Goal: Navigation & Orientation: Find specific page/section

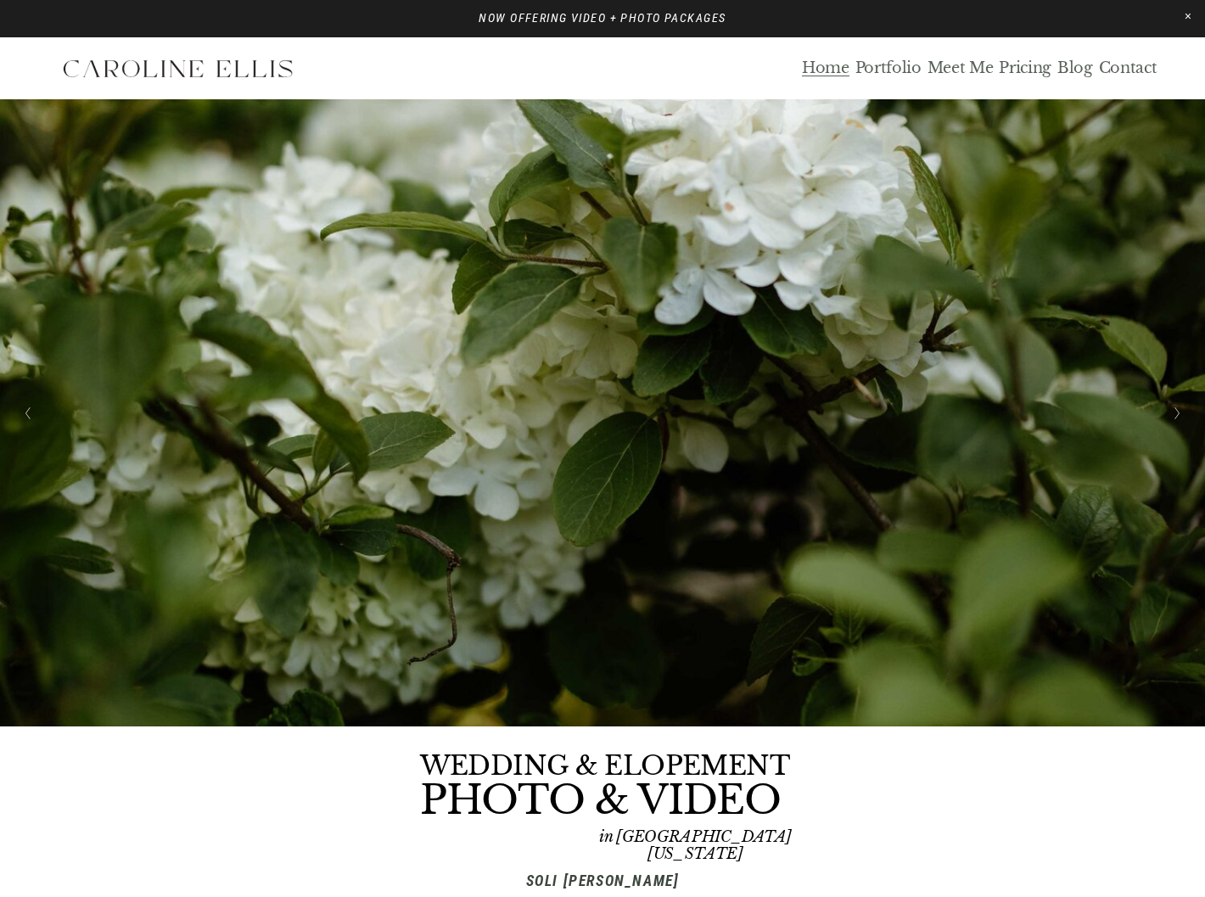
click at [1054, 69] on nav "Home Portfolio Meet Me Pricing Blog Contact" at bounding box center [979, 69] width 355 height 20
click at [1066, 68] on link "Blog" at bounding box center [1075, 69] width 36 height 20
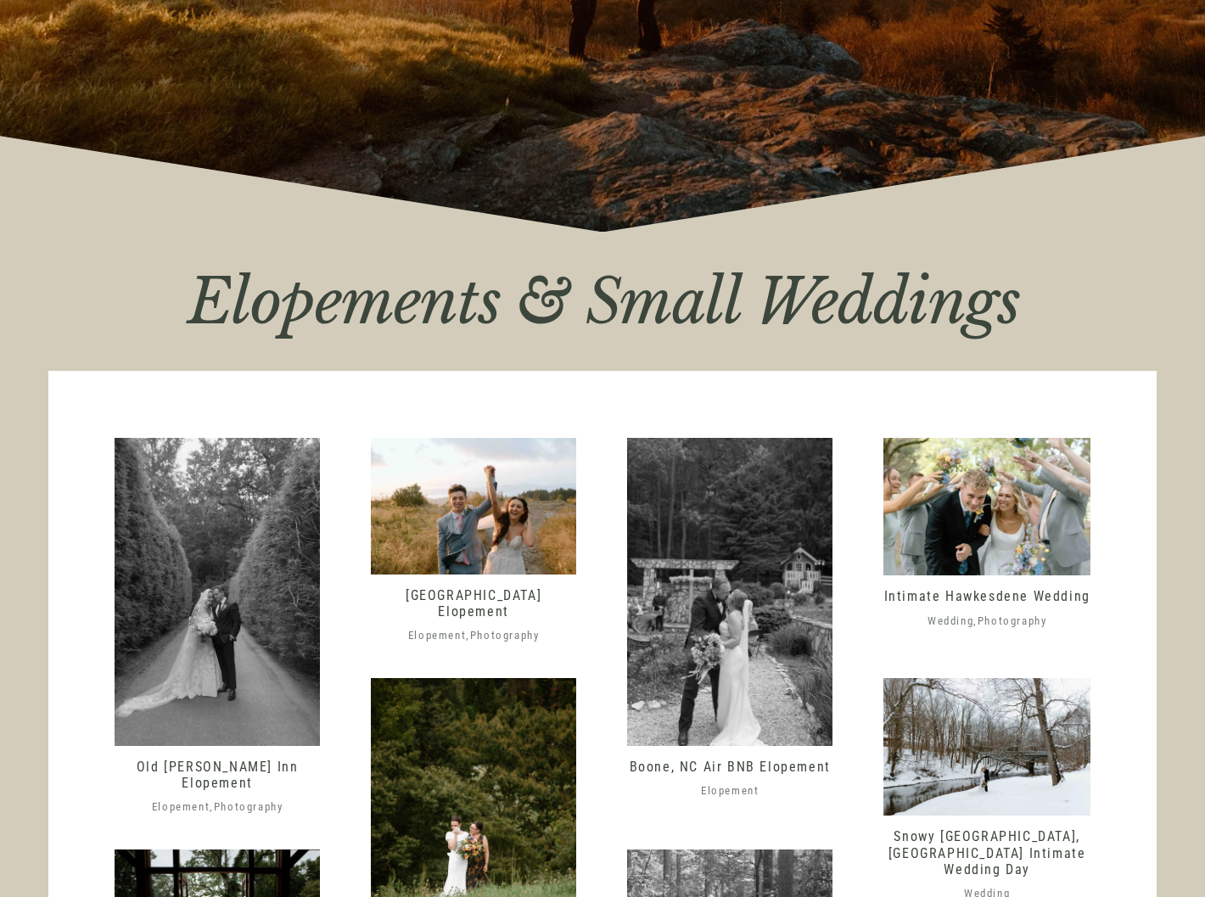
scroll to position [428, 0]
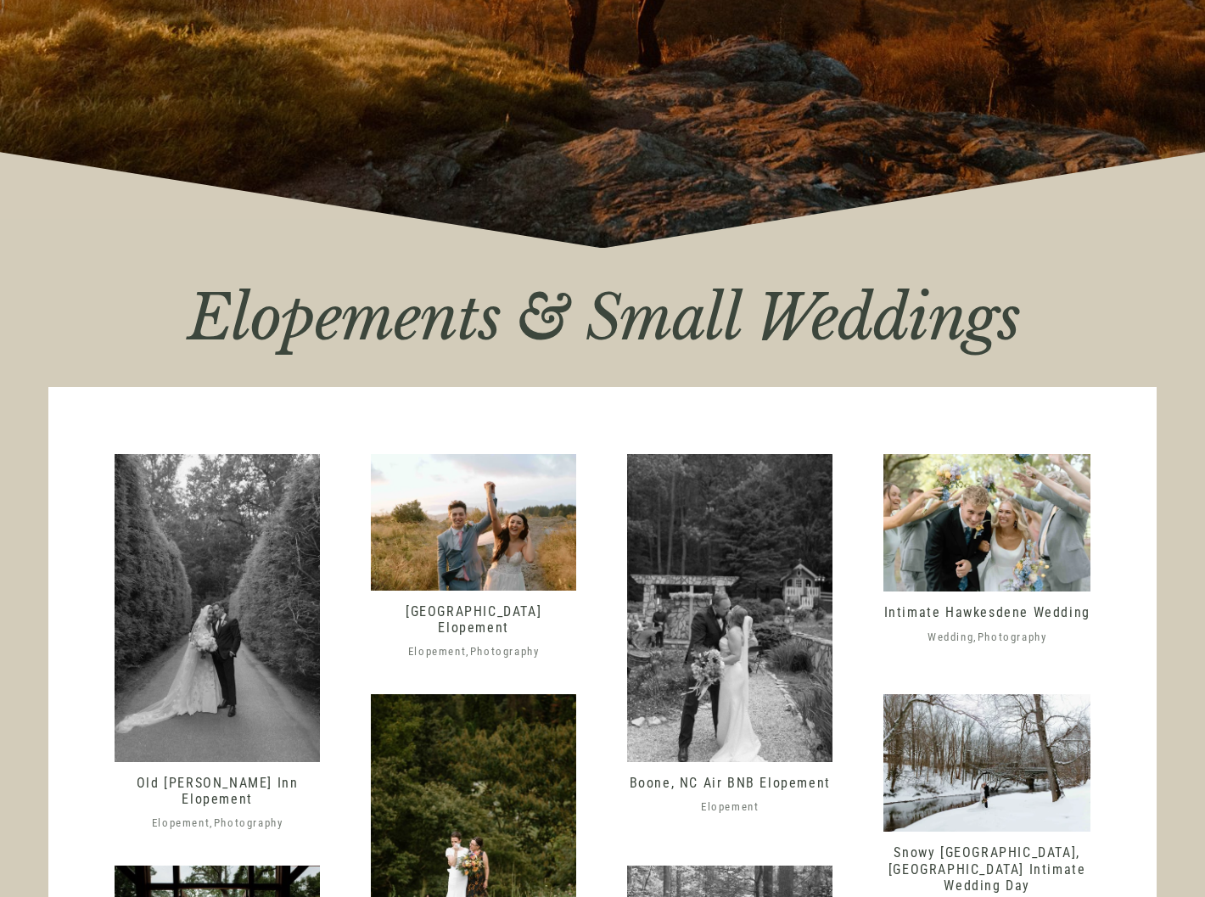
click at [217, 513] on img at bounding box center [217, 608] width 205 height 308
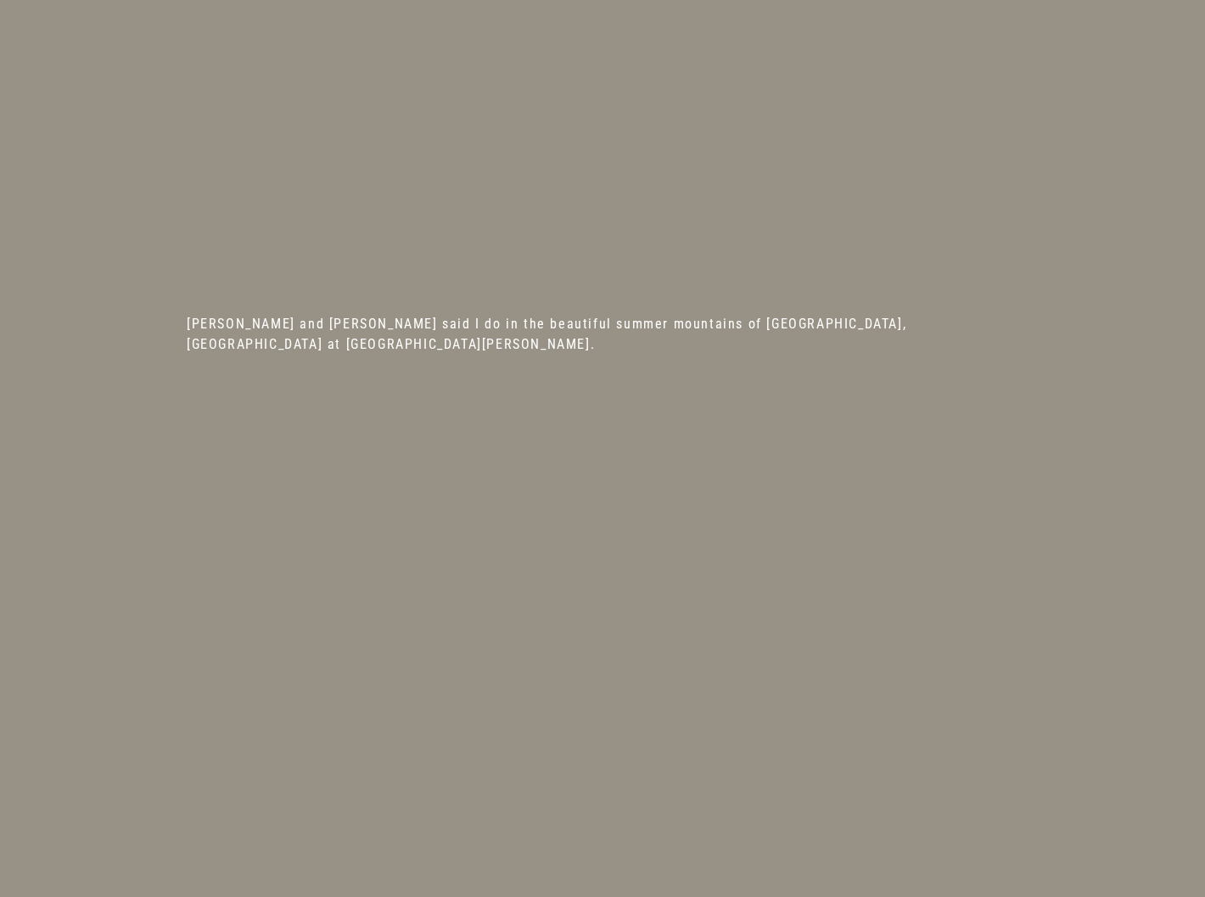
scroll to position [13549, 0]
